Goal: Task Accomplishment & Management: Manage account settings

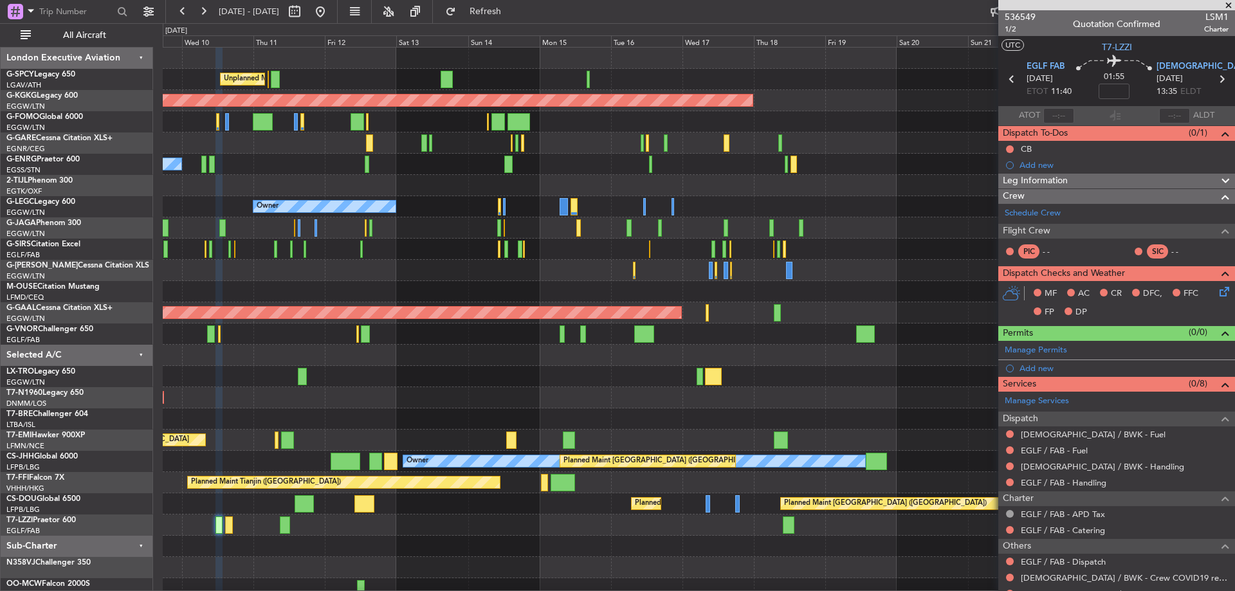
click at [130, 404] on div "Unplanned Maint [GEOGRAPHIC_DATA] ([PERSON_NAME] Intl) AOG Maint [GEOGRAPHIC_DA…" at bounding box center [617, 307] width 1235 height 568
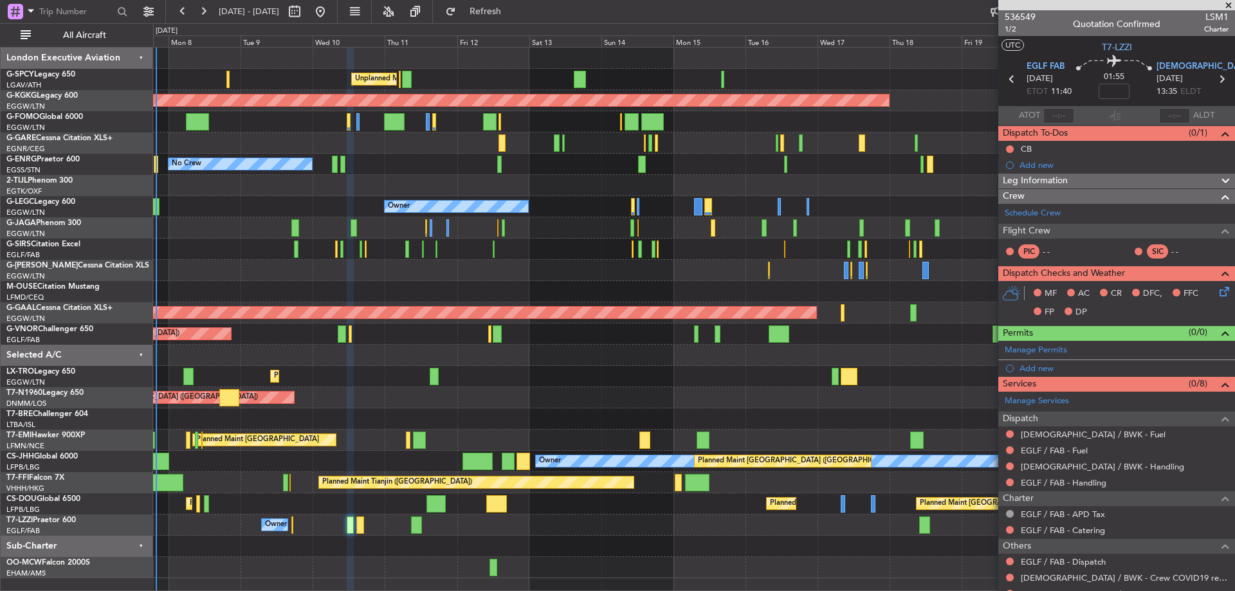
click at [496, 367] on div "Planned Maint Dusseldorf" at bounding box center [694, 376] width 1082 height 21
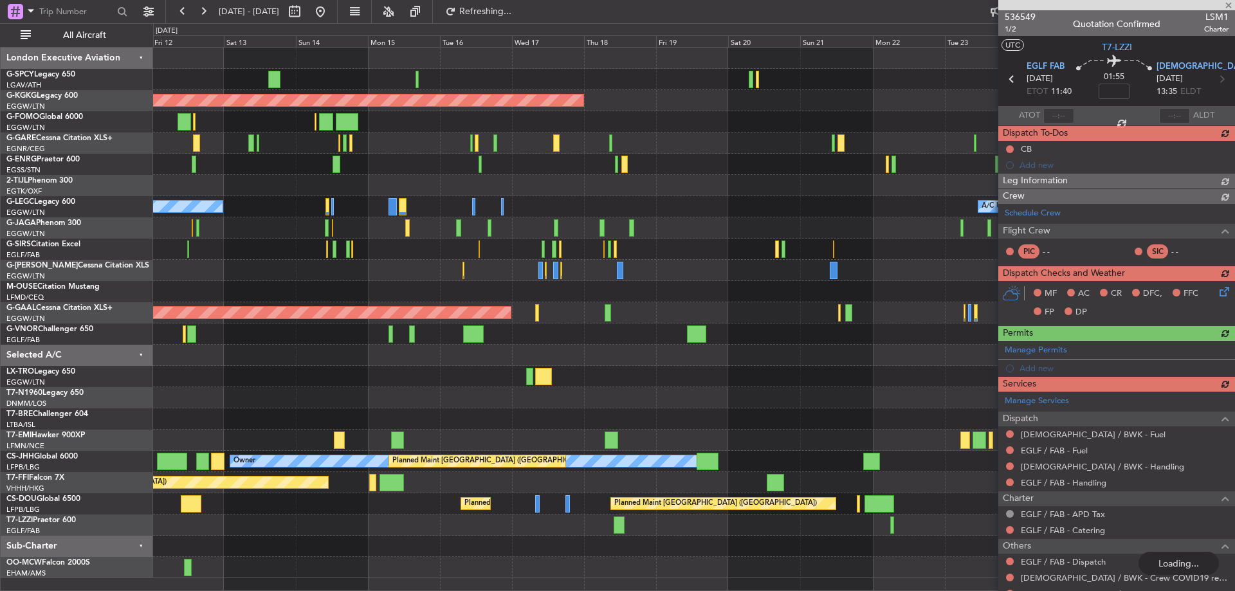
click at [372, 351] on div "Unplanned Maint [GEOGRAPHIC_DATA] ([PERSON_NAME] Intl) AOG Maint [GEOGRAPHIC_DA…" at bounding box center [694, 313] width 1082 height 531
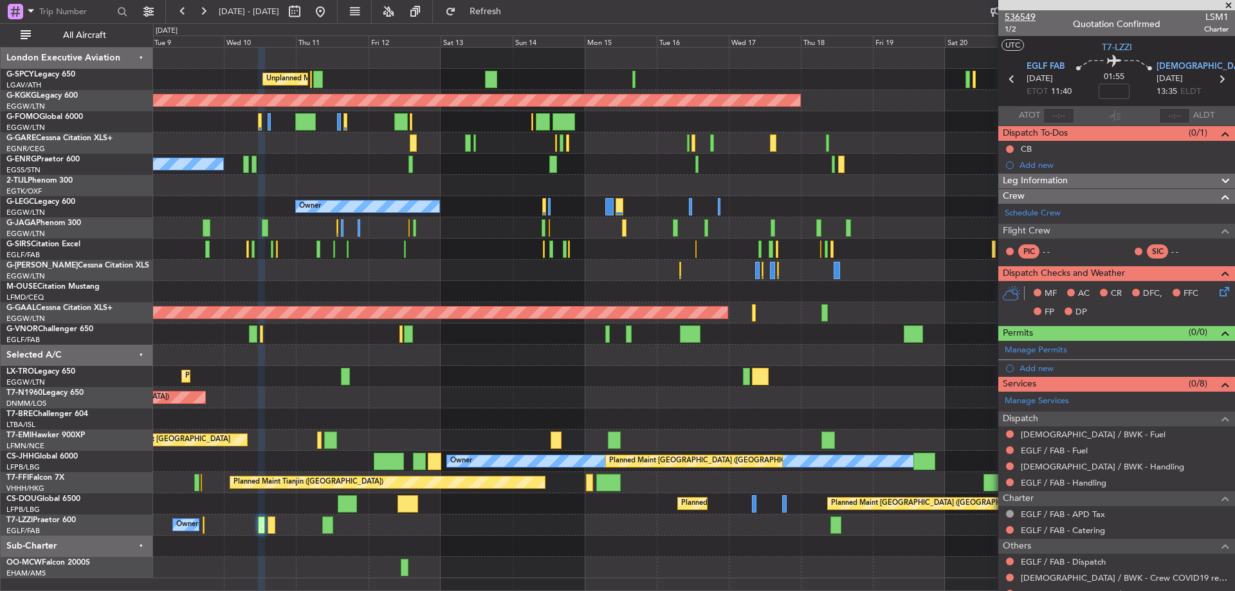
click at [1024, 15] on span "536549" at bounding box center [1020, 17] width 31 height 14
click at [1083, 438] on link "[DEMOGRAPHIC_DATA] / BWK - Fuel" at bounding box center [1093, 434] width 145 height 11
click at [1082, 452] on link "EGLF / FAB - Fuel" at bounding box center [1054, 450] width 67 height 11
click at [1089, 464] on link "[DEMOGRAPHIC_DATA] / BWK - Handling" at bounding box center [1102, 466] width 163 height 11
click at [1083, 485] on link "EGLF / FAB - Handling" at bounding box center [1064, 482] width 86 height 11
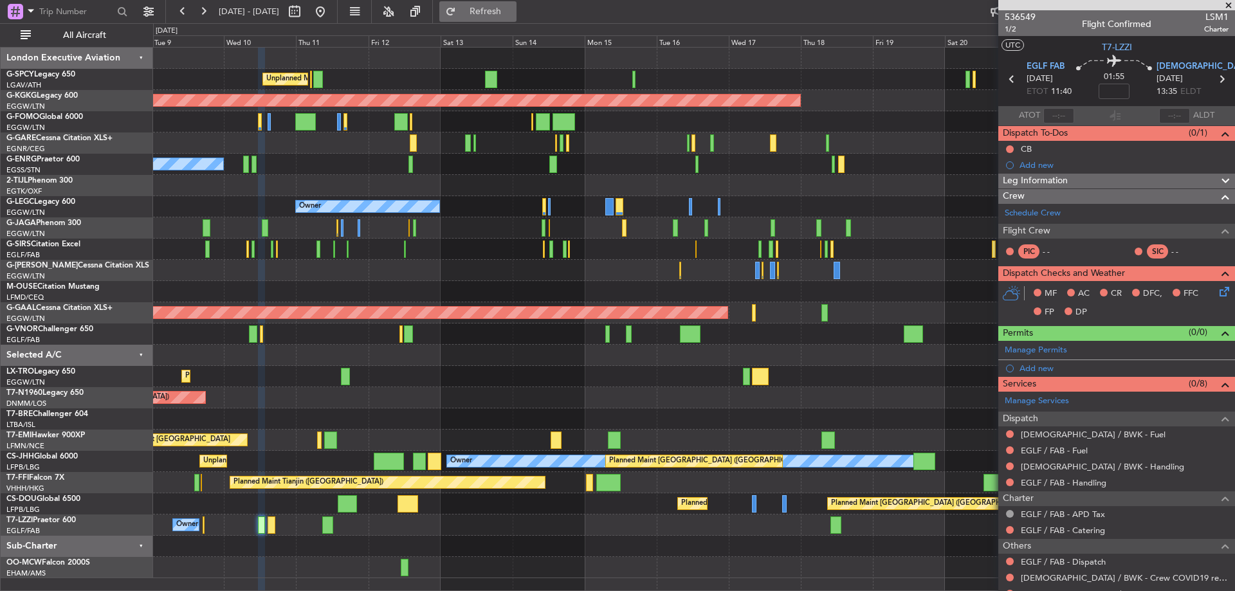
click at [513, 10] on span "Refresh" at bounding box center [486, 11] width 54 height 9
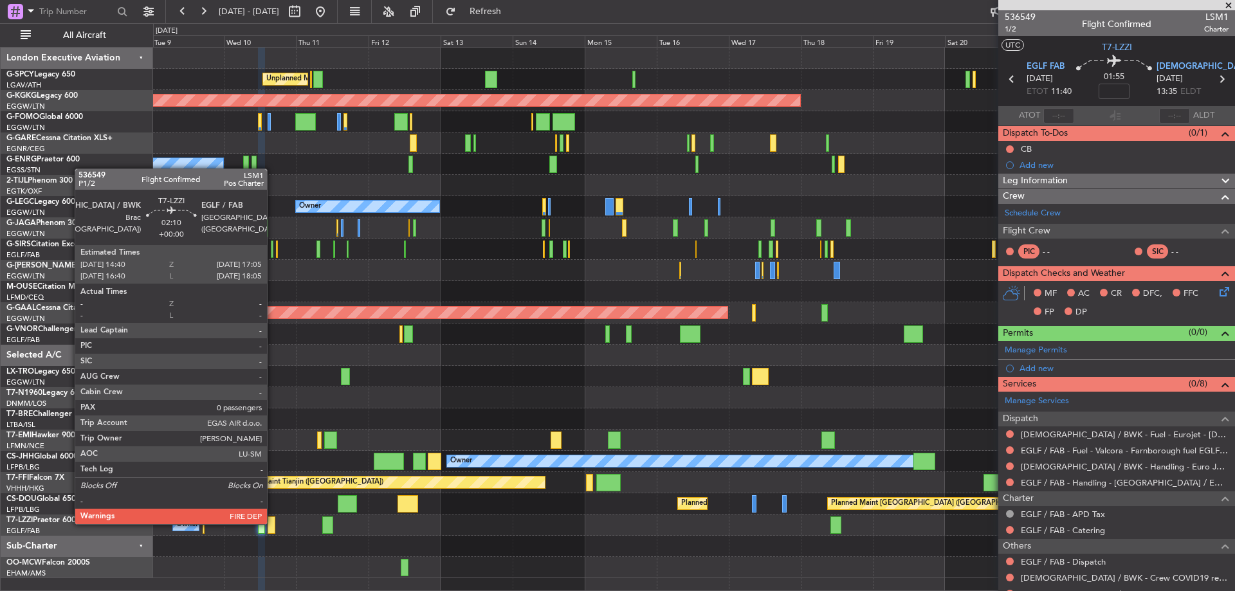
click at [273, 523] on div at bounding box center [272, 525] width 8 height 17
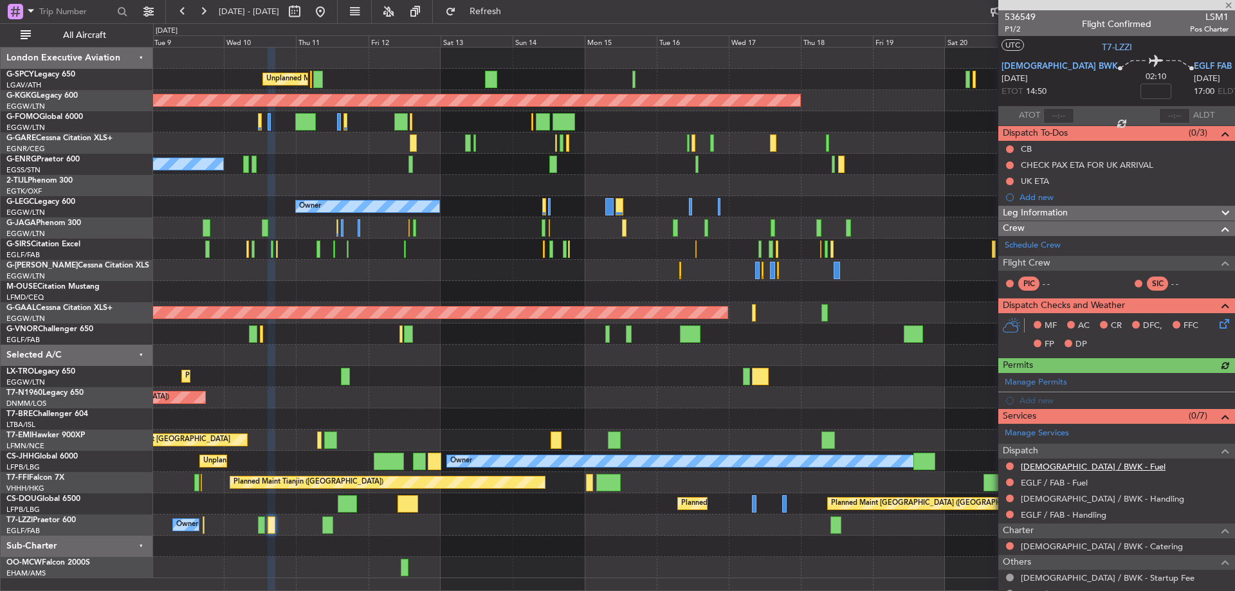
click at [1083, 465] on link "[DEMOGRAPHIC_DATA] / BWK - Fuel" at bounding box center [1093, 466] width 145 height 11
click at [1060, 484] on link "EGLF / FAB - Fuel" at bounding box center [1054, 482] width 67 height 11
click at [1067, 502] on link "[DEMOGRAPHIC_DATA] / BWK - Handling" at bounding box center [1102, 499] width 163 height 11
click at [1086, 514] on link "EGLF / FAB - Handling" at bounding box center [1064, 515] width 86 height 11
click at [513, 9] on span "Refresh" at bounding box center [486, 11] width 54 height 9
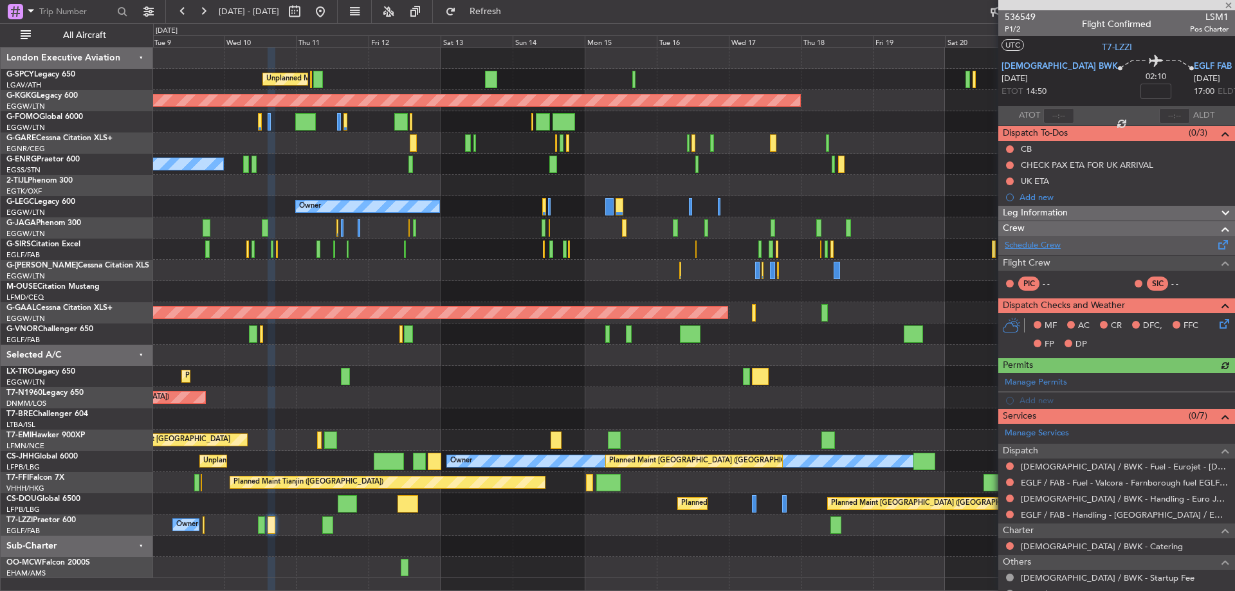
click at [1056, 246] on link "Schedule Crew" at bounding box center [1033, 245] width 56 height 13
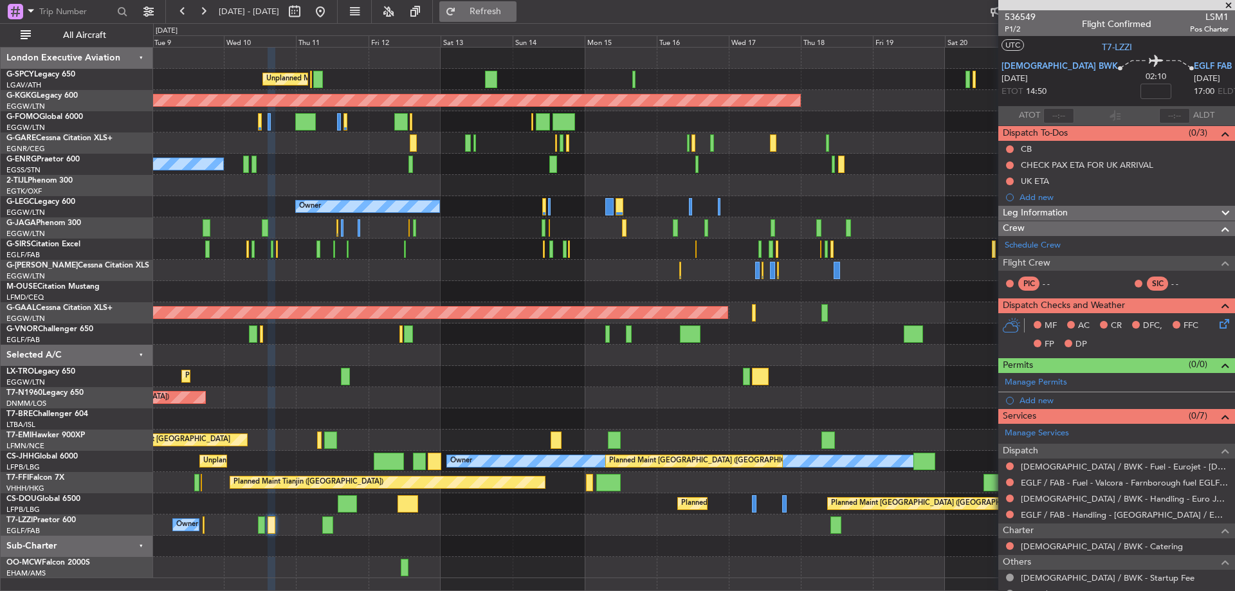
click at [513, 15] on span "Refresh" at bounding box center [486, 11] width 54 height 9
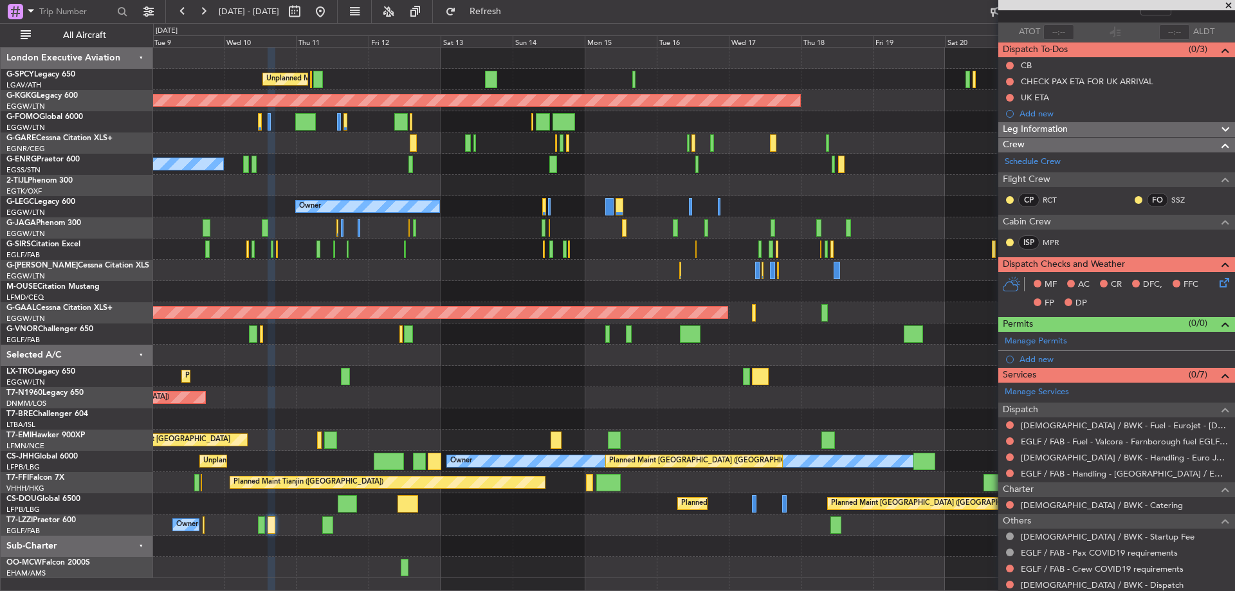
scroll to position [122, 0]
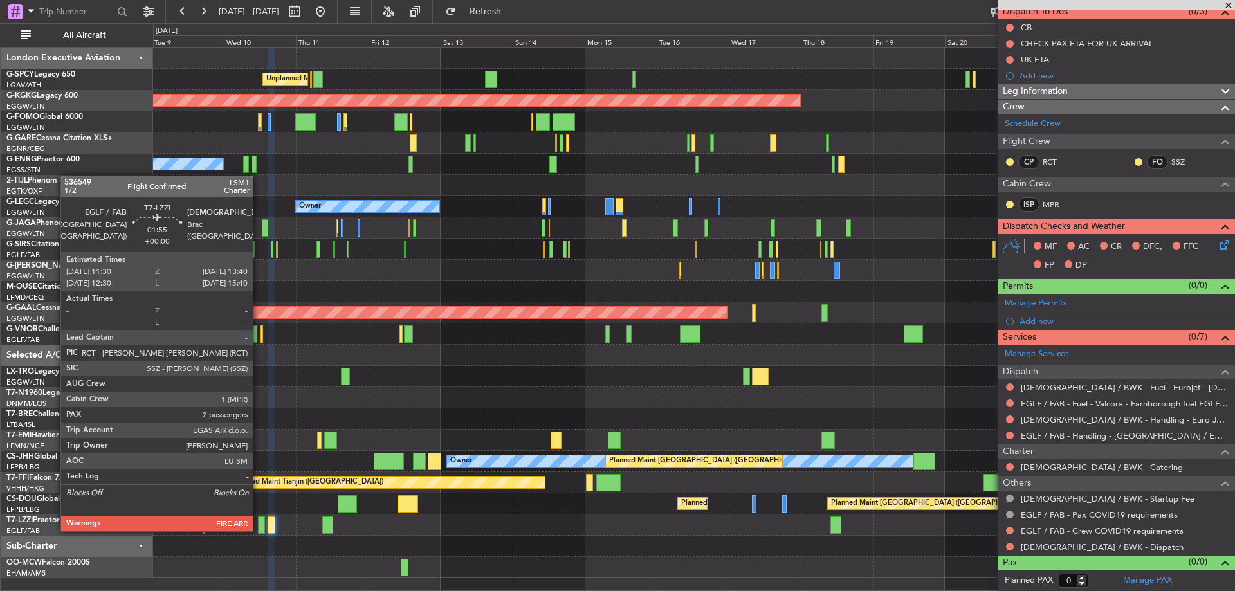
click at [259, 530] on div at bounding box center [261, 525] width 7 height 17
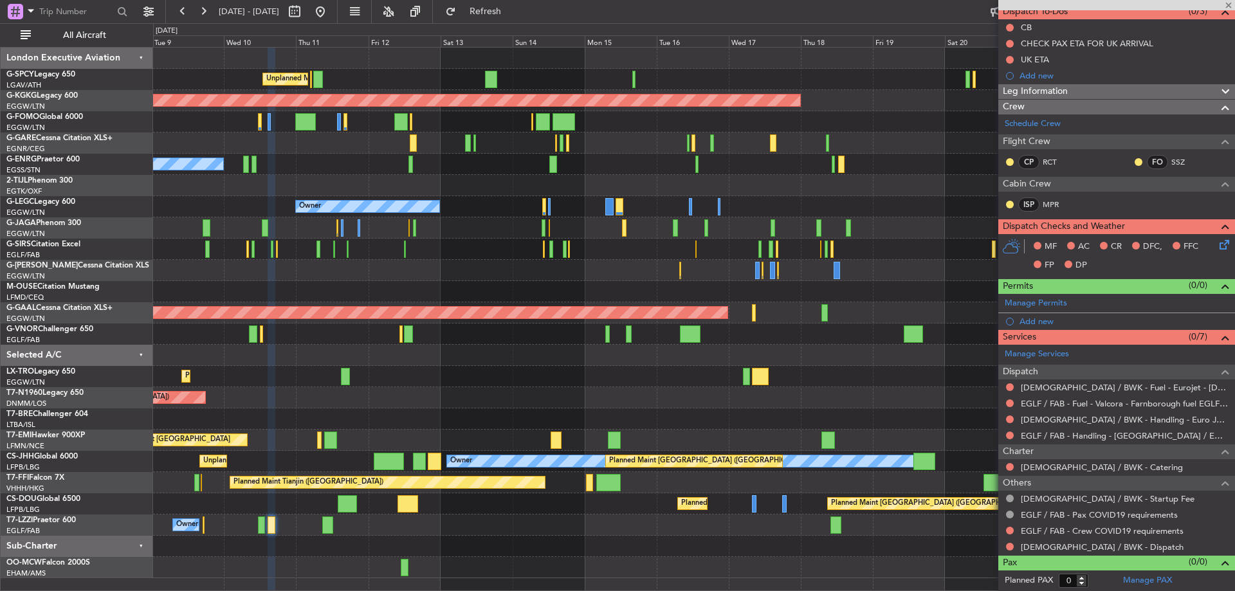
type input "2"
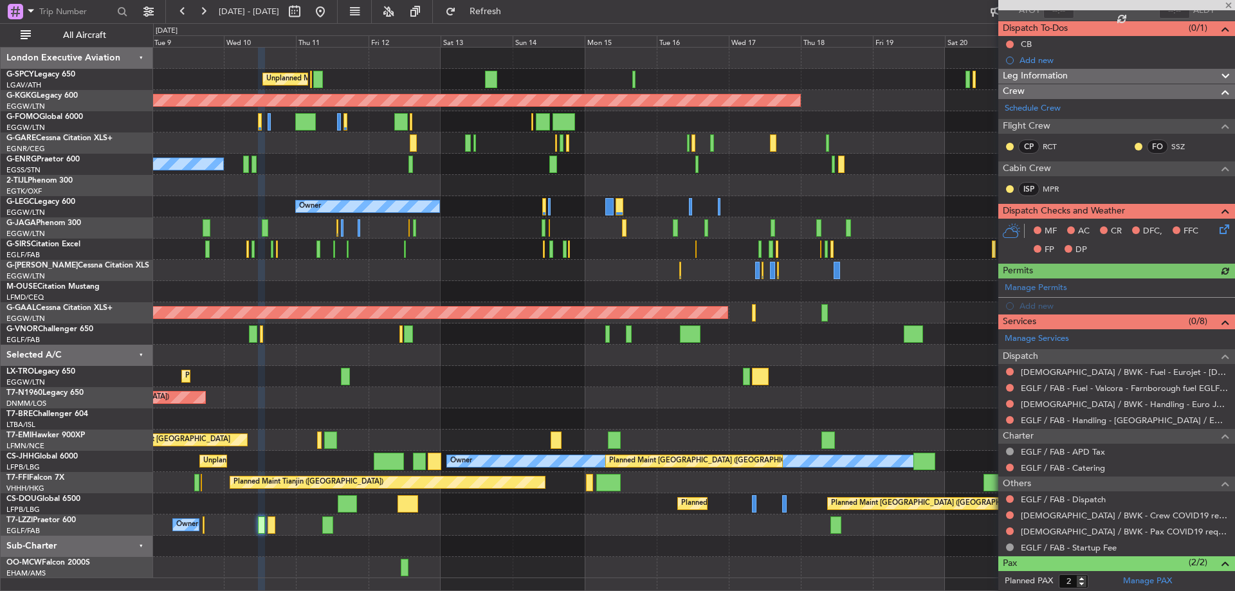
scroll to position [163, 0]
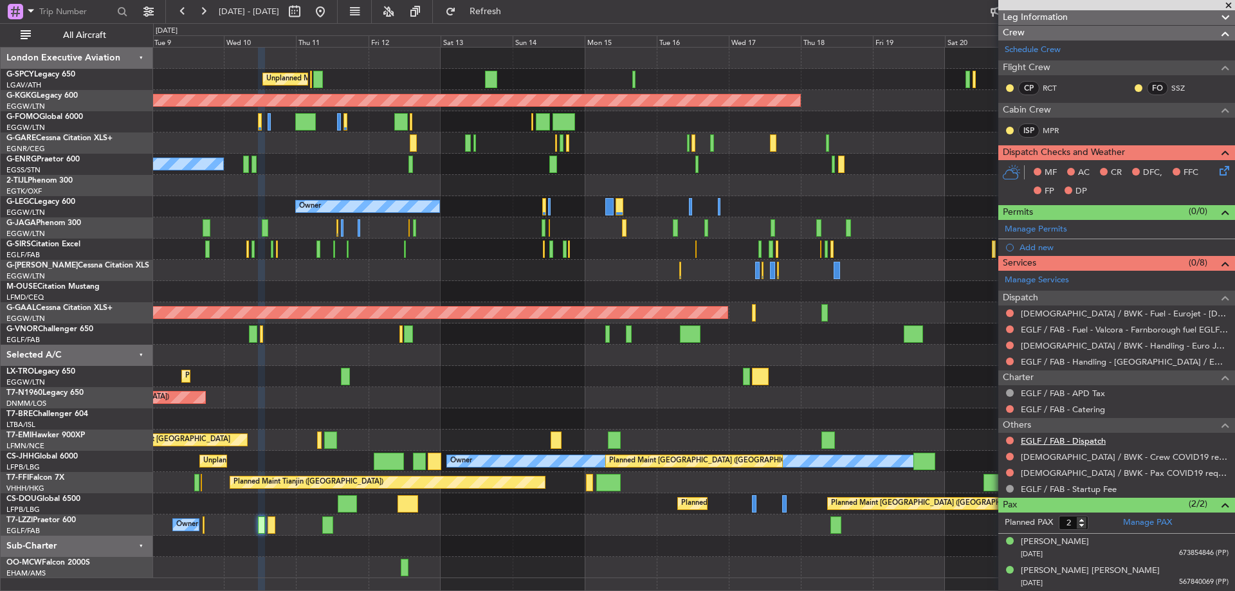
click at [1082, 445] on link "EGLF / FAB - Dispatch" at bounding box center [1063, 441] width 85 height 11
click at [513, 8] on span "Refresh" at bounding box center [486, 11] width 54 height 9
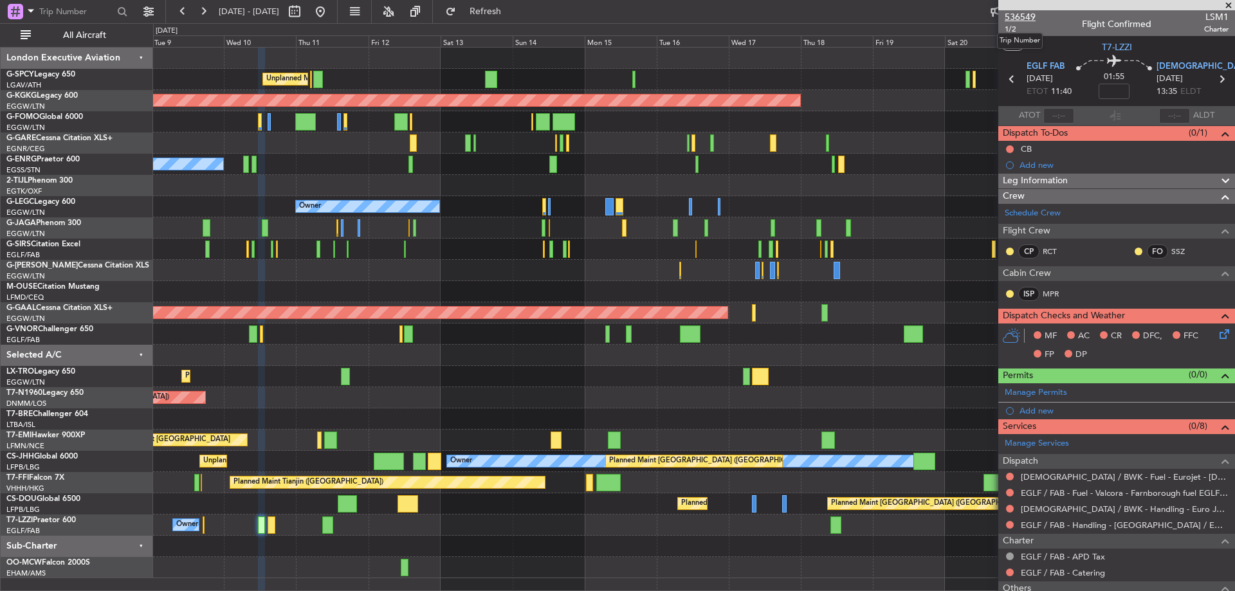
click at [1030, 16] on span "536549" at bounding box center [1020, 17] width 31 height 14
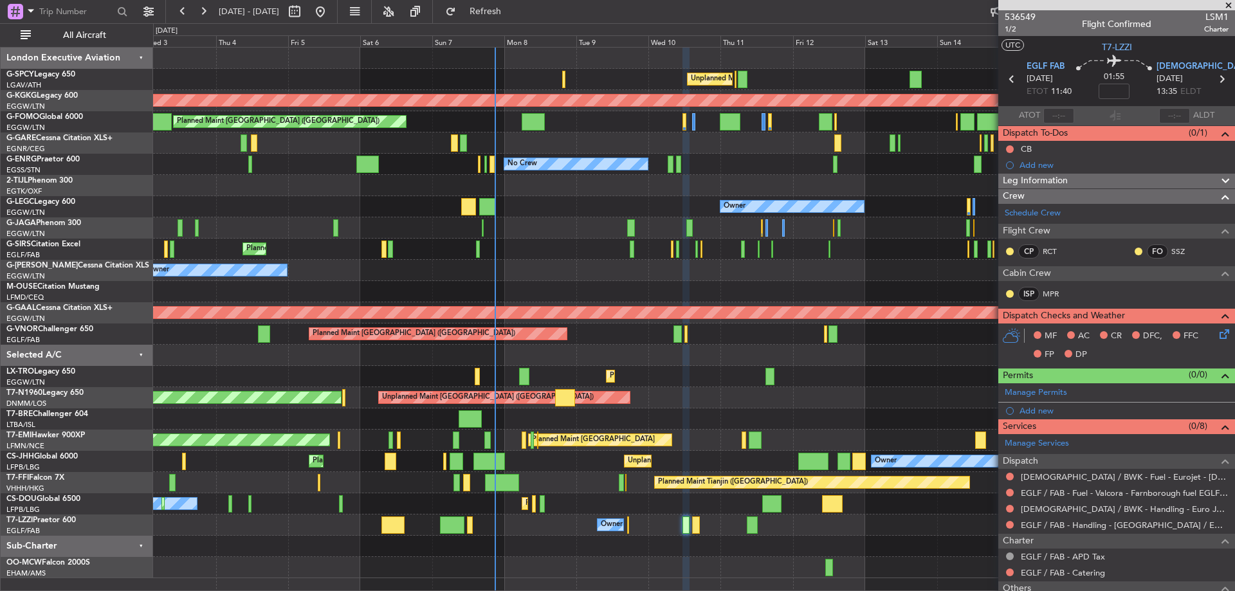
click at [712, 448] on div "Planned Maint [GEOGRAPHIC_DATA] Planned Maint [GEOGRAPHIC_DATA]" at bounding box center [694, 440] width 1082 height 21
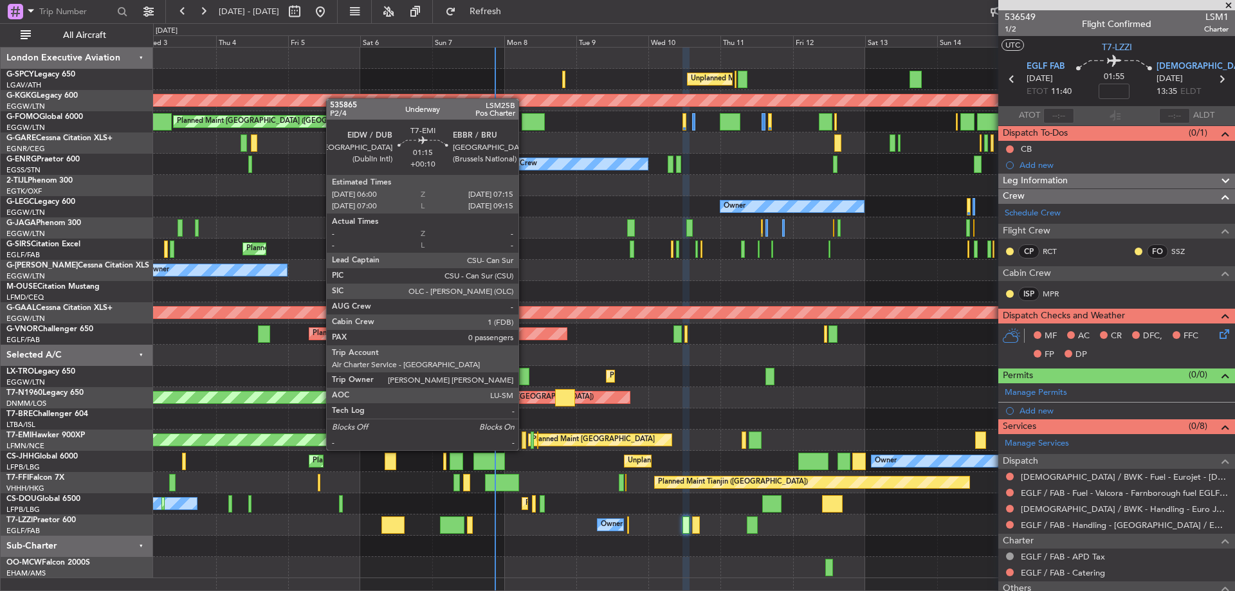
click at [524, 439] on div at bounding box center [524, 440] width 4 height 17
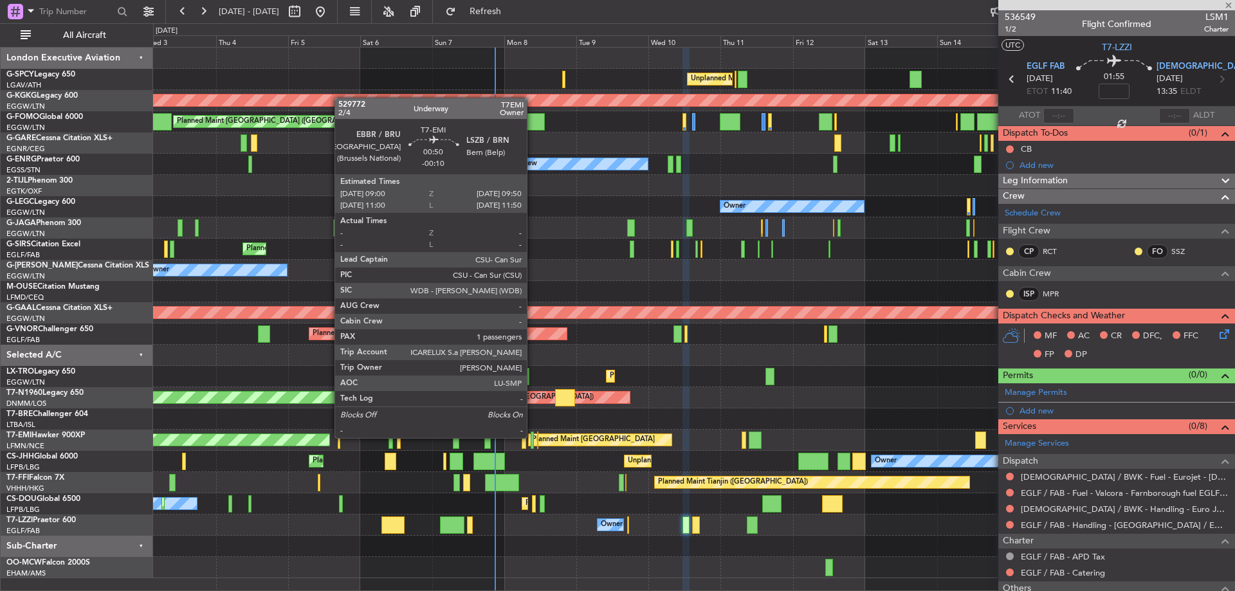
type input "+00:10"
type input "0"
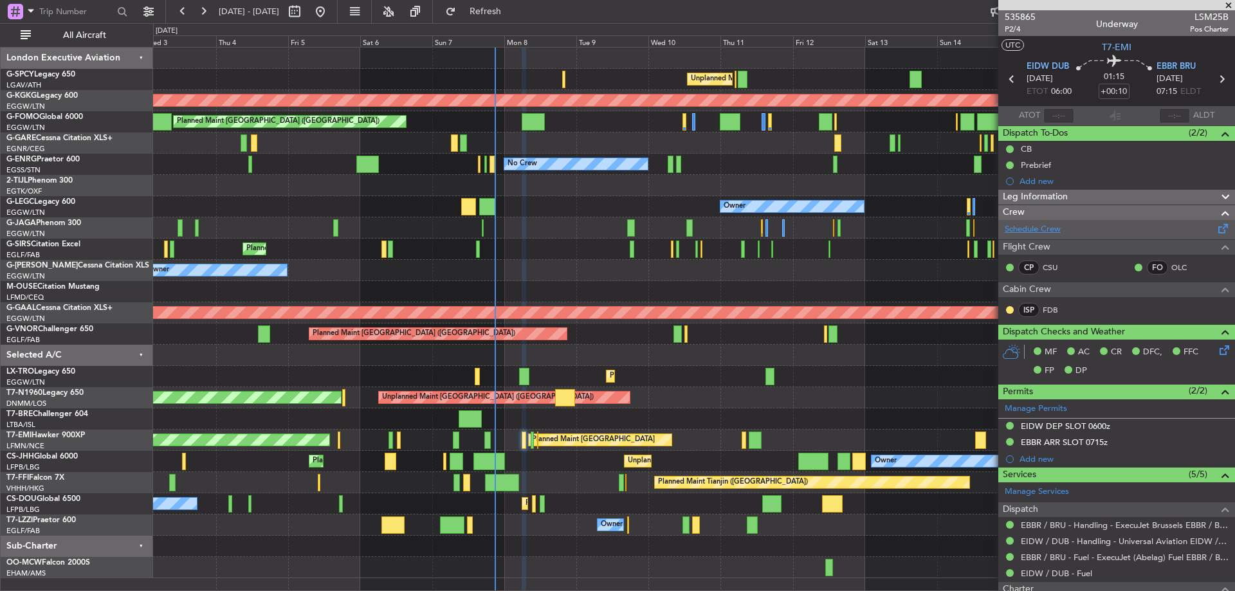
click at [1051, 225] on link "Schedule Crew" at bounding box center [1033, 229] width 56 height 13
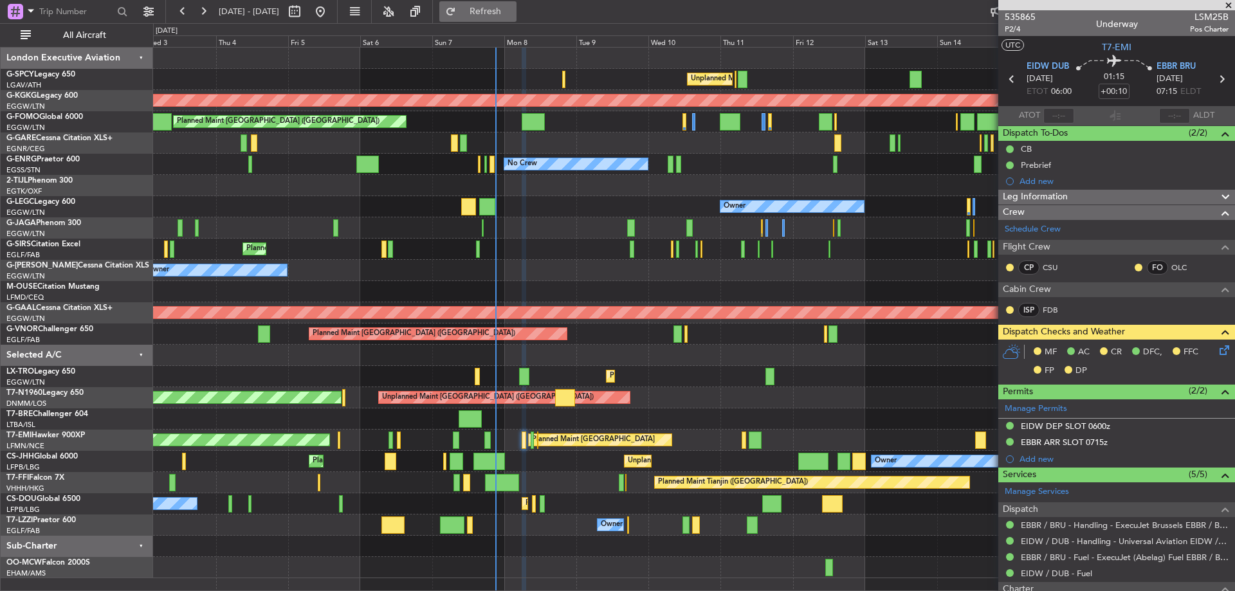
click at [513, 14] on span "Refresh" at bounding box center [486, 11] width 54 height 9
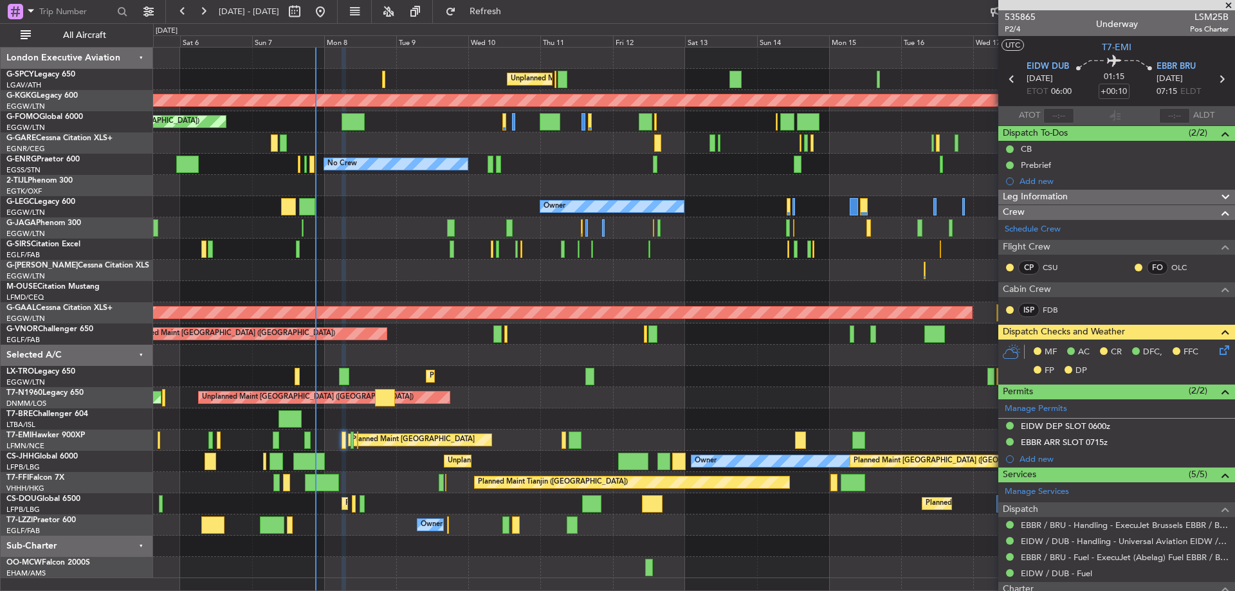
click at [606, 75] on div "Unplanned Maint [GEOGRAPHIC_DATA] ([PERSON_NAME] Intl)" at bounding box center [694, 79] width 1082 height 21
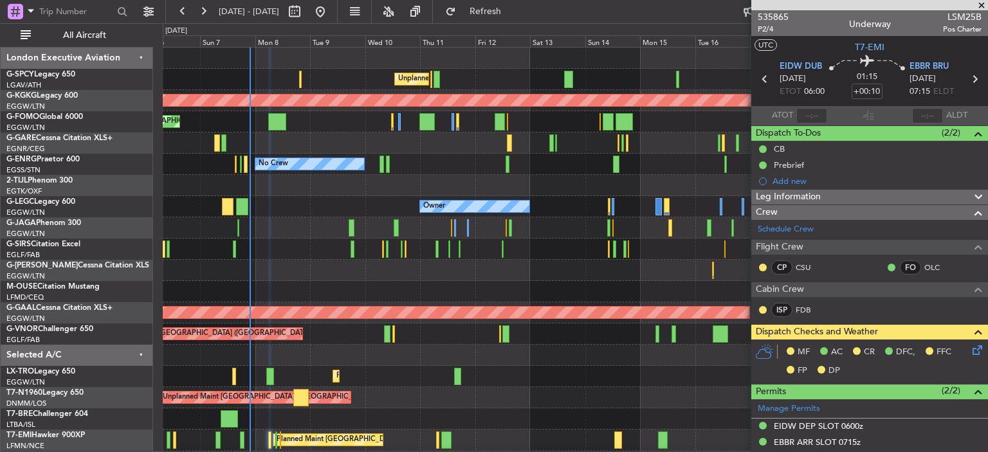
click at [983, 6] on span at bounding box center [981, 6] width 13 height 12
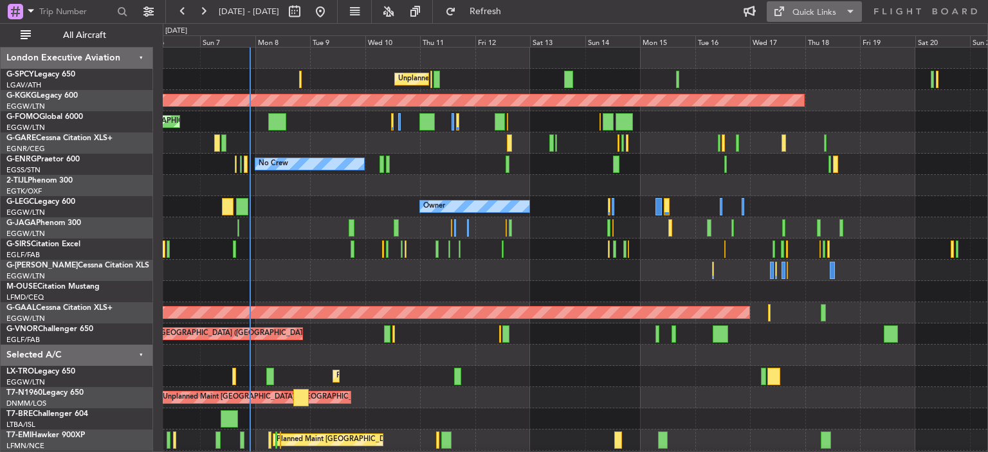
click at [818, 9] on div "Quick Links" at bounding box center [815, 12] width 44 height 13
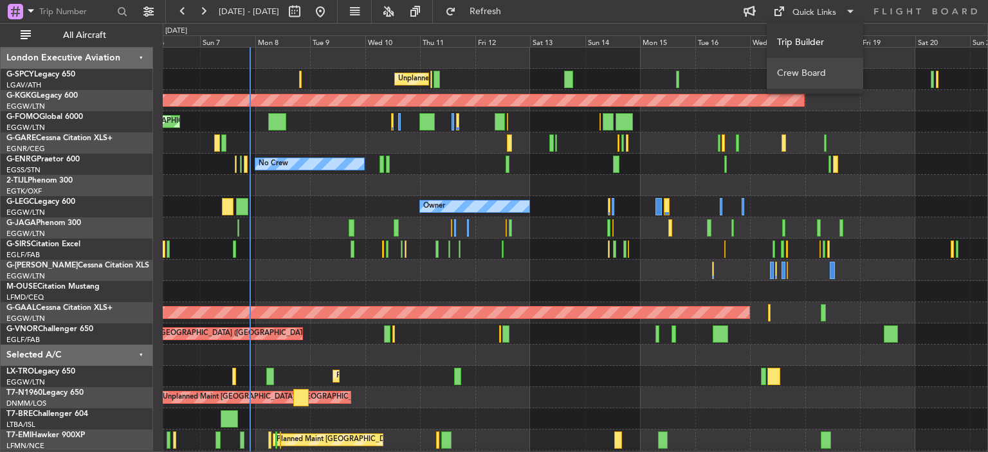
click at [820, 71] on button "Crew Board" at bounding box center [815, 73] width 97 height 31
